Goal: Find specific page/section: Find specific page/section

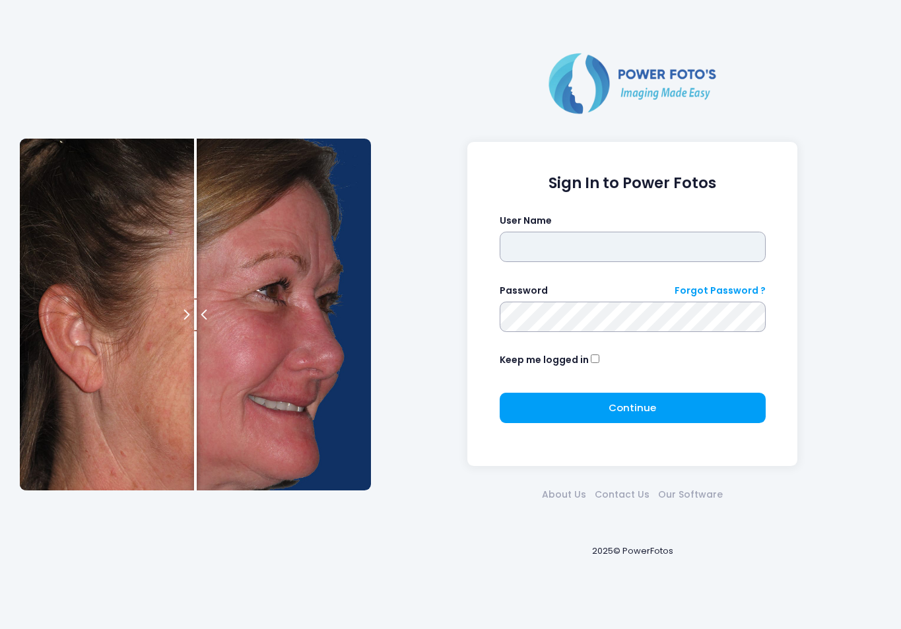
type input "*******"
click at [854, 594] on div "Sign In to Power Fotos User Name ******* Password Forgot Password ? Keep me log…" at bounding box center [450, 314] width 875 height 629
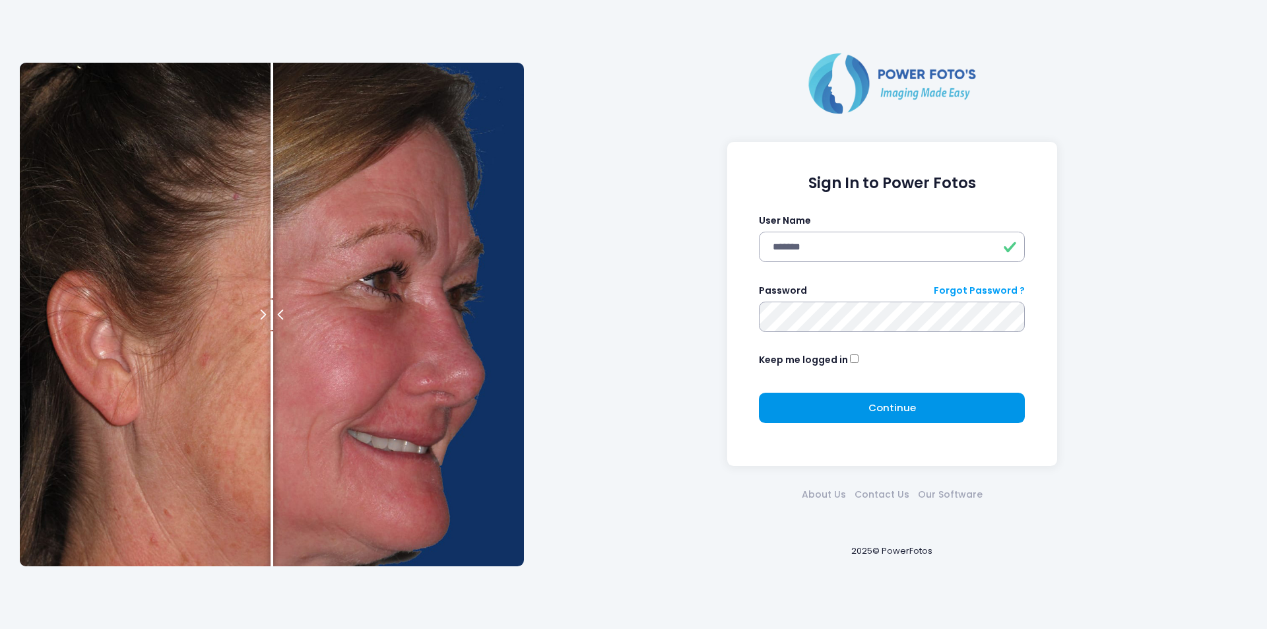
click at [900, 408] on span "Continue" at bounding box center [893, 408] width 48 height 14
